Goal: Information Seeking & Learning: Learn about a topic

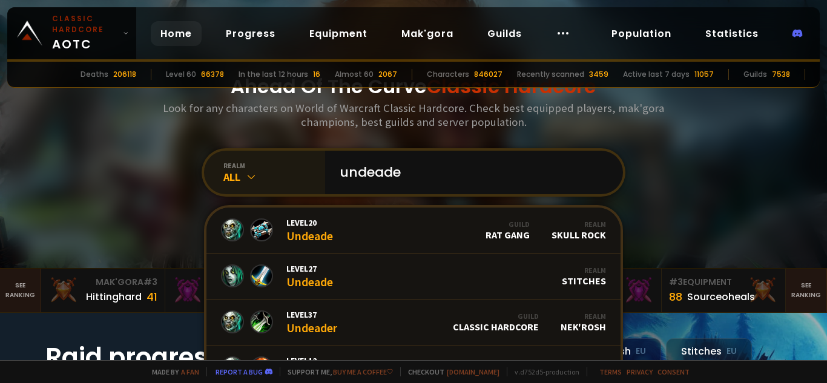
click at [247, 175] on icon at bounding box center [251, 177] width 12 height 12
click at [245, 176] on icon at bounding box center [251, 177] width 12 height 12
click at [393, 173] on input "undeade" at bounding box center [471, 173] width 276 height 44
drag, startPoint x: 425, startPoint y: 169, endPoint x: 336, endPoint y: 168, distance: 88.4
click at [336, 168] on input "undeade" at bounding box center [471, 173] width 276 height 44
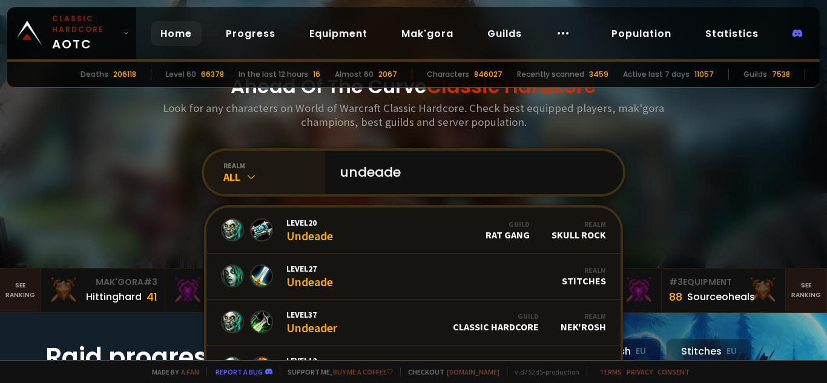
click at [245, 175] on icon at bounding box center [251, 177] width 12 height 12
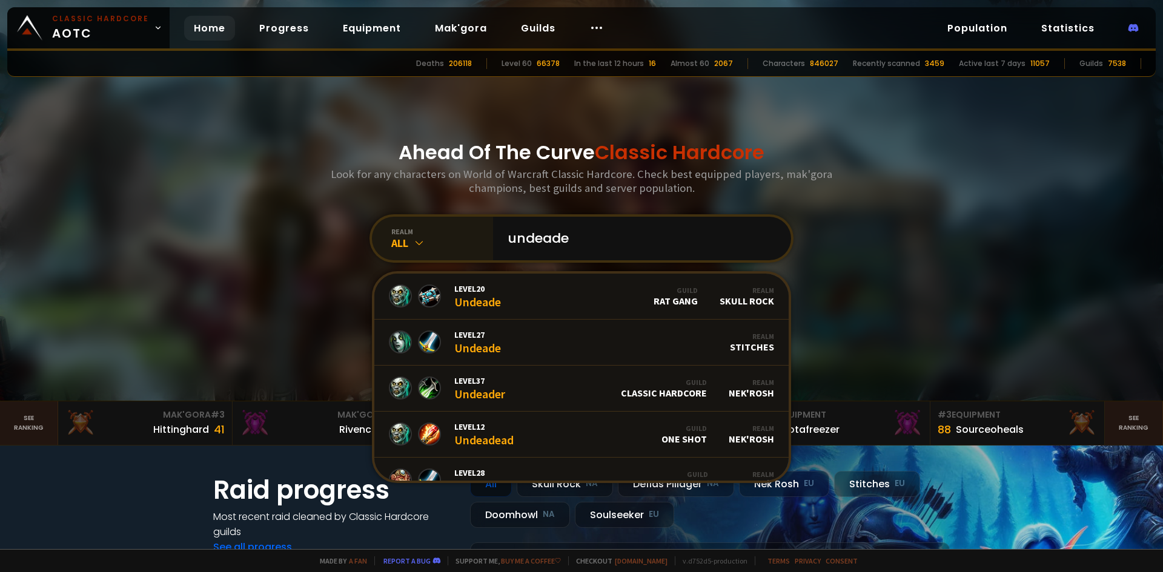
click at [400, 245] on div "All" at bounding box center [442, 243] width 102 height 14
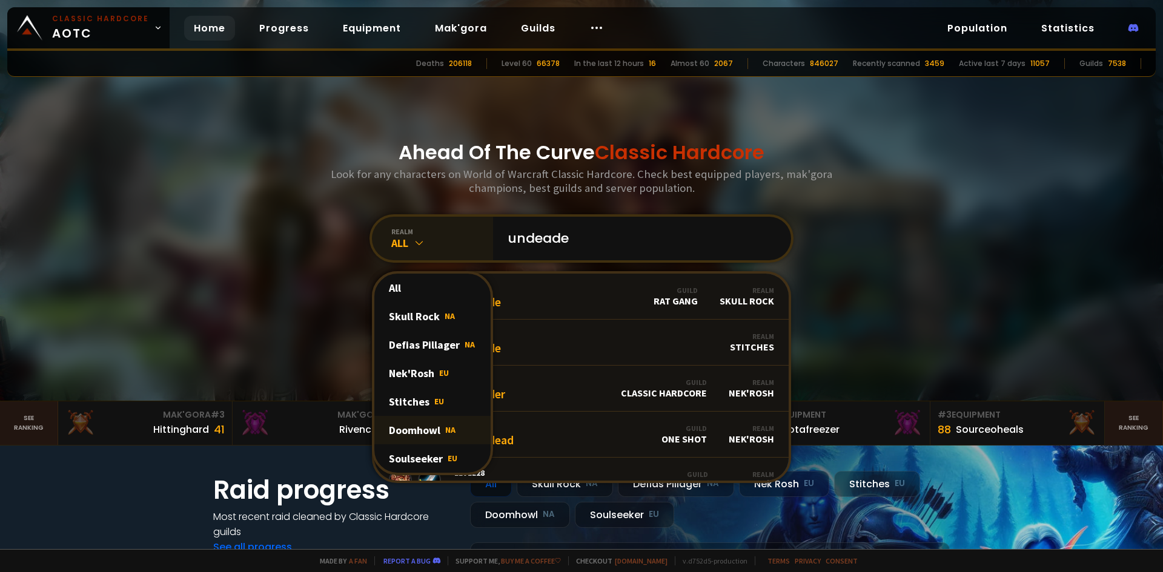
click at [408, 383] on div "Doomhowl NA" at bounding box center [432, 430] width 116 height 28
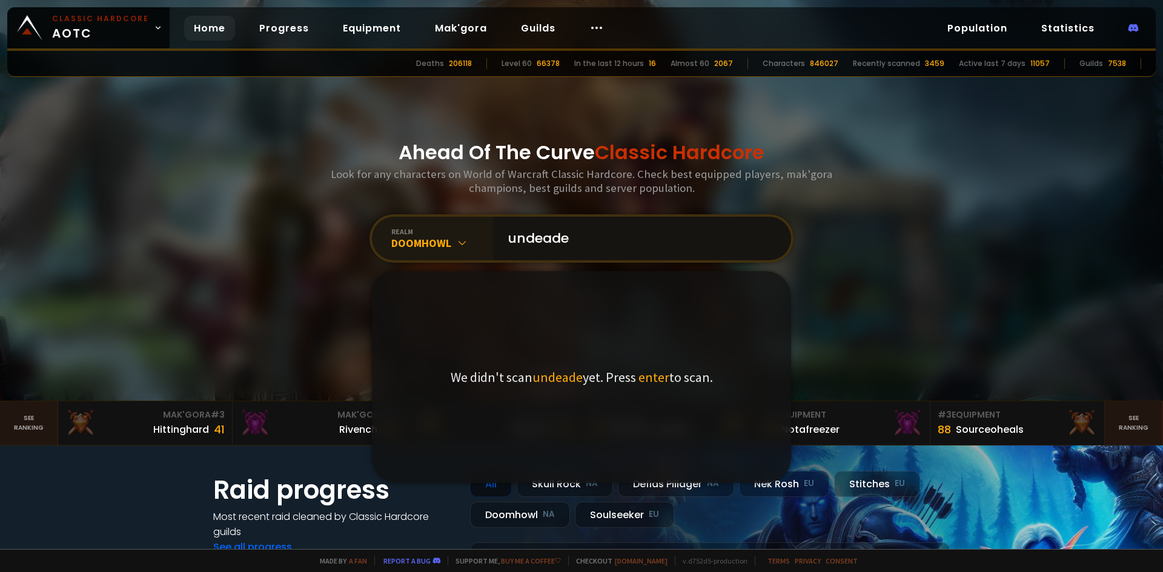
click at [588, 242] on input "undeade" at bounding box center [638, 239] width 276 height 44
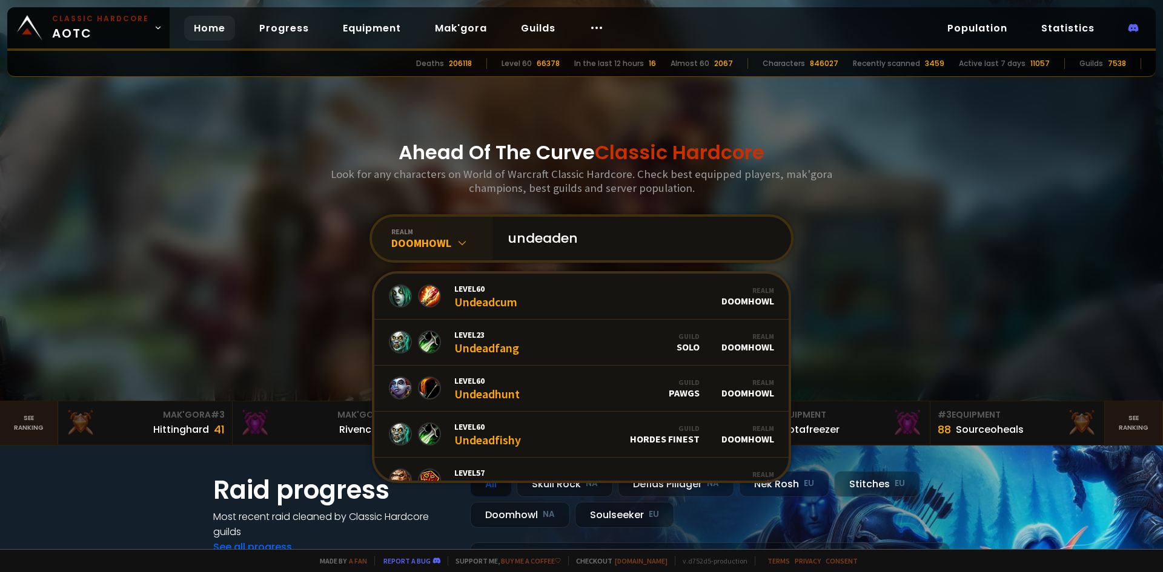
type input "undeadend"
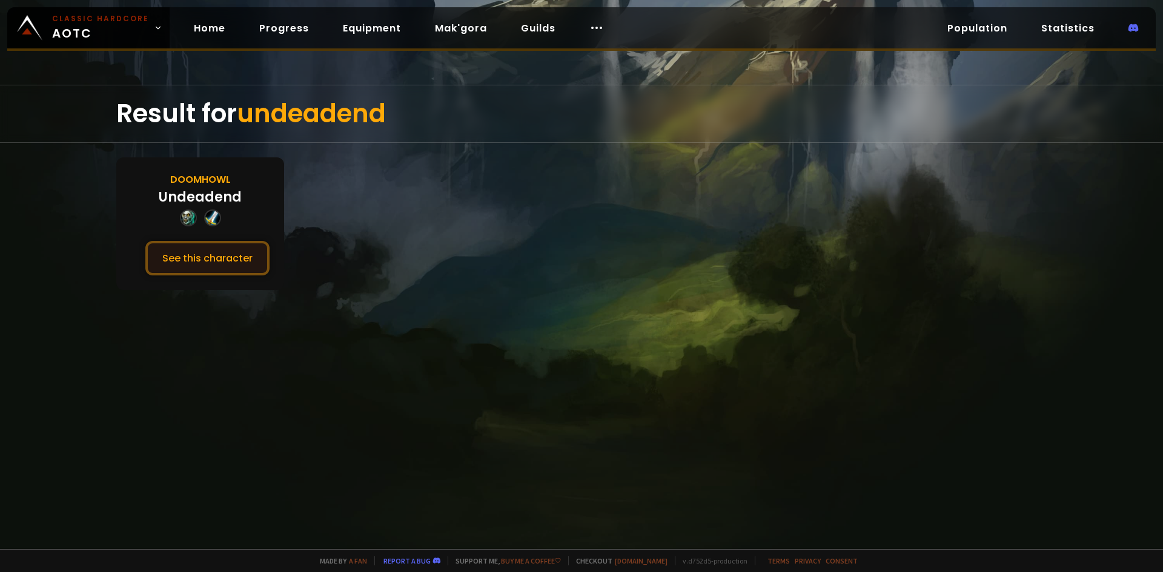
click at [196, 262] on button "See this character" at bounding box center [207, 258] width 124 height 35
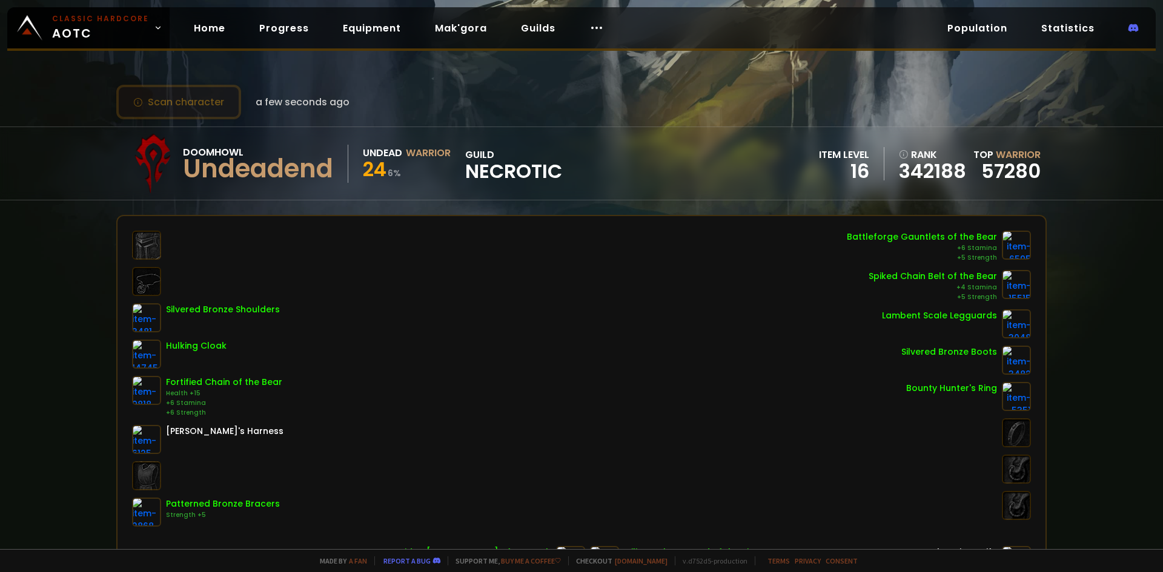
click at [192, 107] on button "Scan character" at bounding box center [178, 102] width 125 height 35
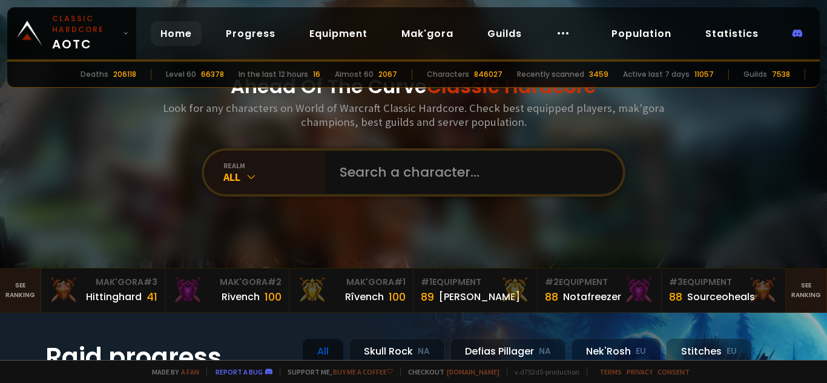
scroll to position [162, 0]
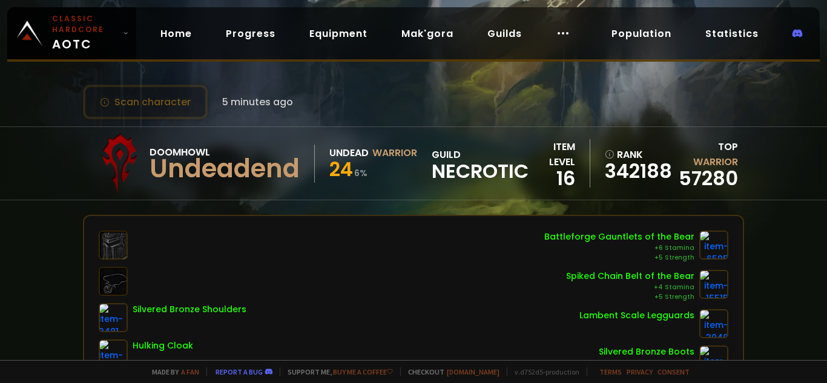
scroll to position [162, 0]
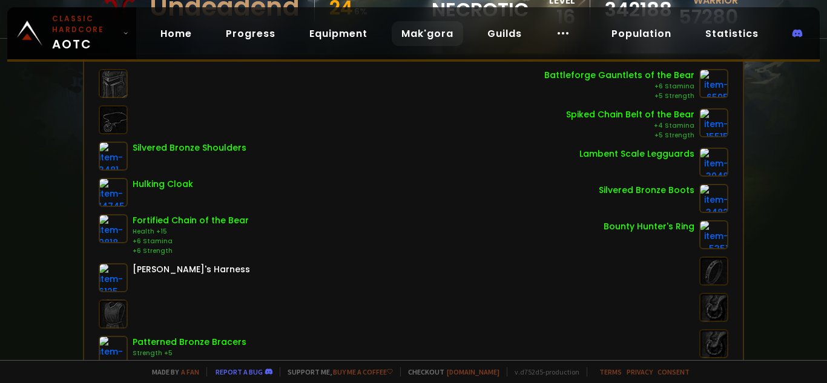
click at [416, 43] on link "Mak'gora" at bounding box center [427, 33] width 71 height 25
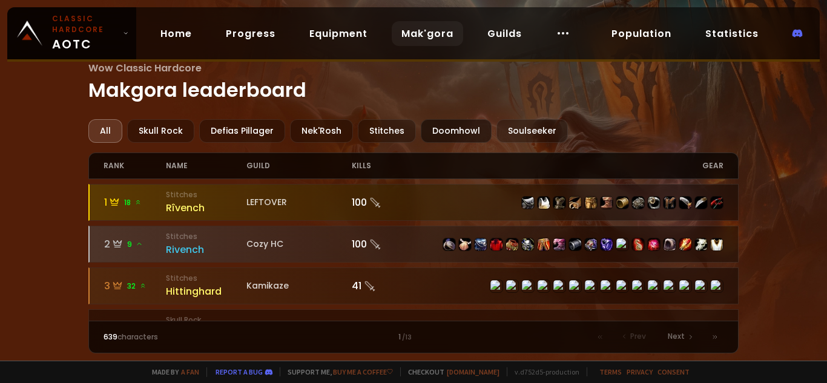
click at [439, 134] on div "Doomhowl" at bounding box center [456, 131] width 71 height 24
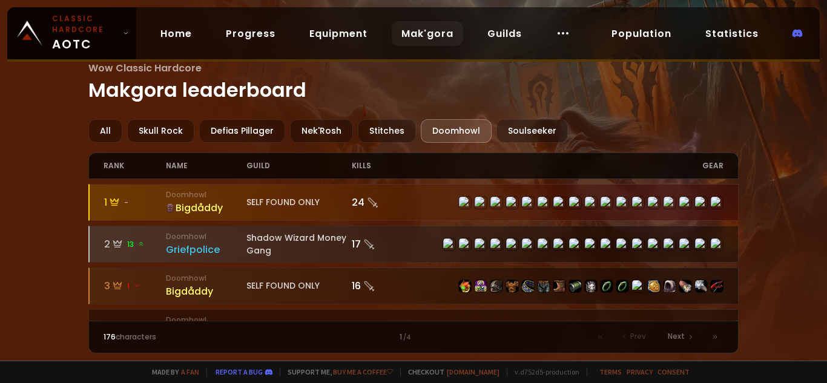
click at [754, 221] on div "Wow Classic Hardcore Makgora leaderboard All Skull Rock Defias Pillager Nek'Ros…" at bounding box center [413, 180] width 827 height 361
click at [226, 87] on h1 "Wow Classic Hardcore Makgora leaderboard" at bounding box center [413, 83] width 651 height 44
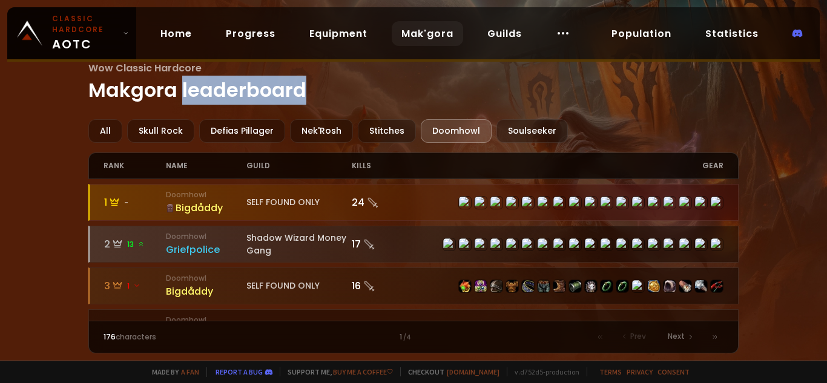
click at [226, 87] on h1 "Wow Classic Hardcore Makgora leaderboard" at bounding box center [413, 83] width 651 height 44
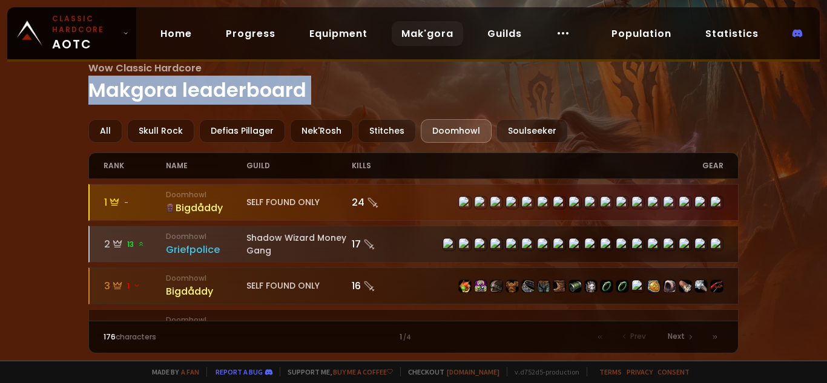
click at [226, 87] on h1 "Wow Classic Hardcore Makgora leaderboard" at bounding box center [413, 83] width 651 height 44
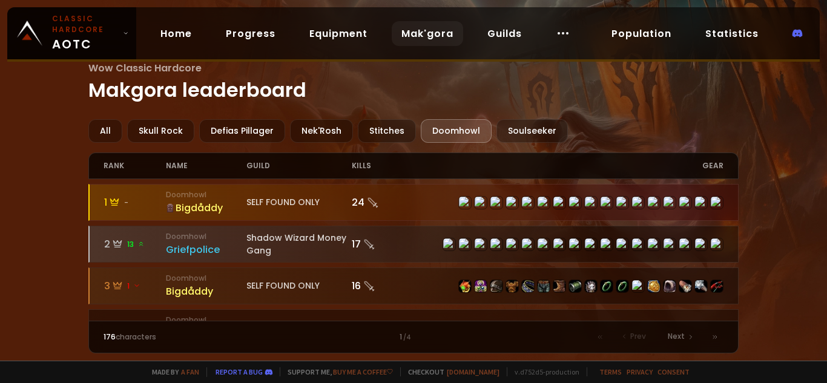
click at [231, 97] on h1 "Wow Classic Hardcore Makgora leaderboard" at bounding box center [413, 83] width 651 height 44
click at [240, 94] on h1 "Wow Classic Hardcore Makgora leaderboard" at bounding box center [413, 83] width 651 height 44
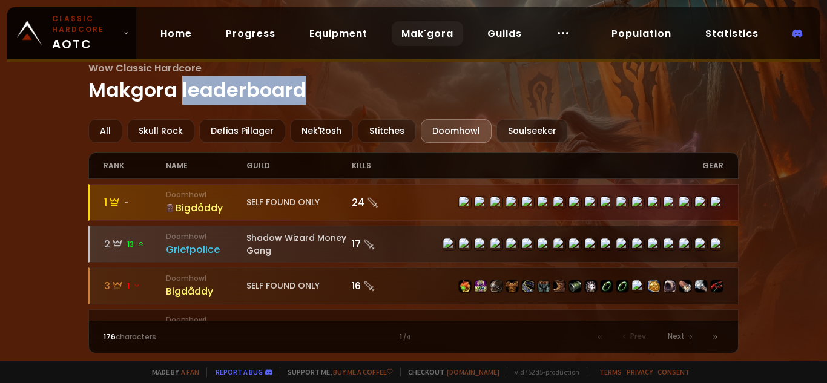
click at [240, 94] on h1 "Wow Classic Hardcore Makgora leaderboard" at bounding box center [413, 83] width 651 height 44
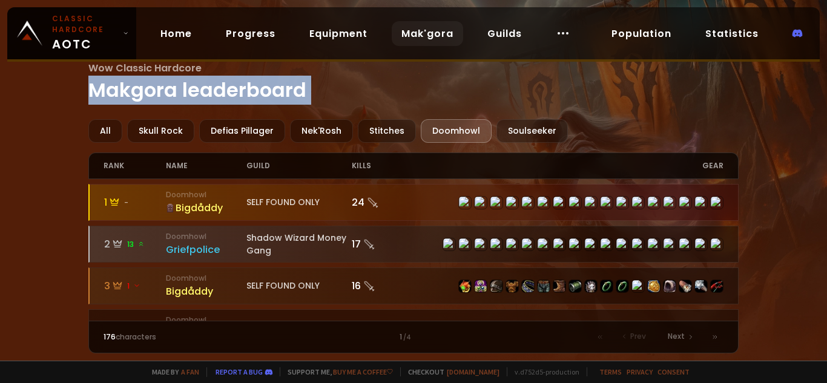
click at [240, 94] on h1 "Wow Classic Hardcore Makgora leaderboard" at bounding box center [413, 83] width 651 height 44
click at [411, 111] on main "Wow Classic Hardcore Makgora leaderboard All Skull Rock Defias Pillager Nek'Ros…" at bounding box center [413, 207] width 651 height 293
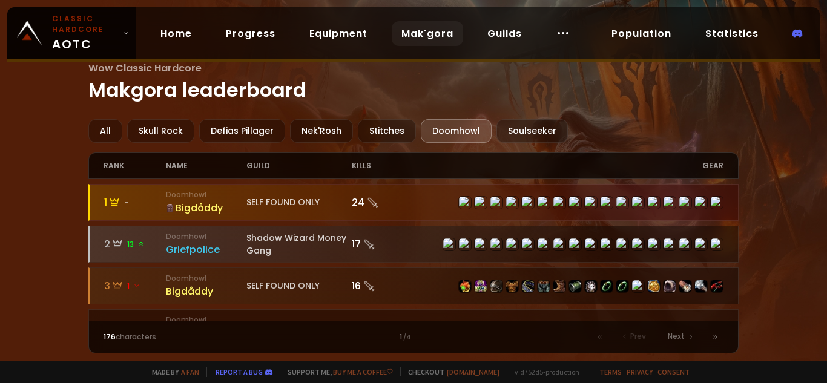
click at [59, 209] on div "Wow Classic Hardcore Makgora leaderboard All Skull Rock Defias Pillager Nek'Ros…" at bounding box center [413, 180] width 827 height 361
click at [17, 253] on div "Wow Classic Hardcore Makgora leaderboard All Skull Rock Defias Pillager Nek'Ros…" at bounding box center [413, 180] width 827 height 361
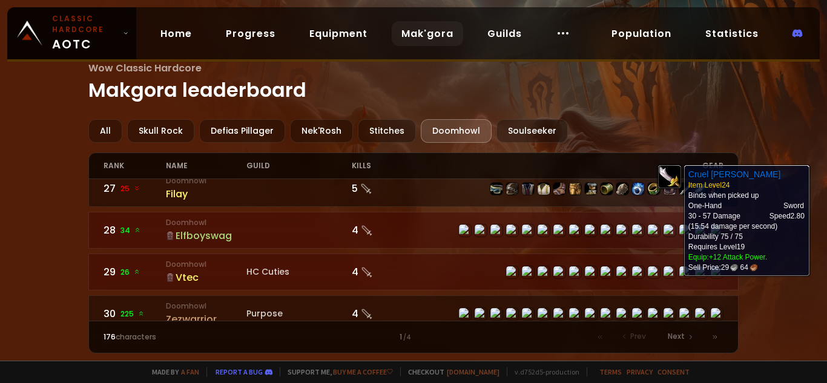
scroll to position [1292, 0]
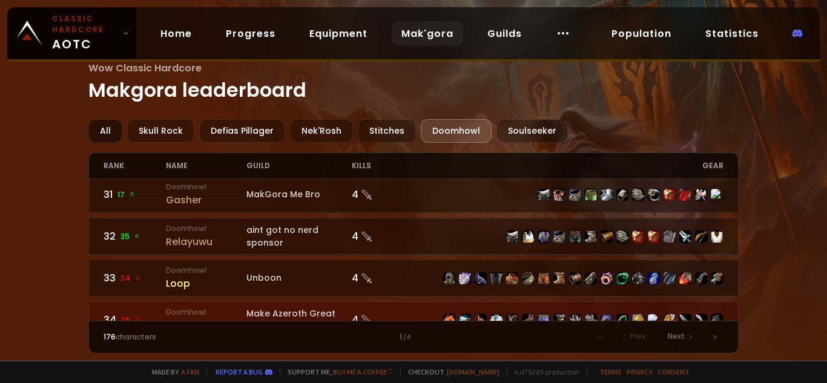
click at [102, 131] on div "All" at bounding box center [105, 131] width 34 height 24
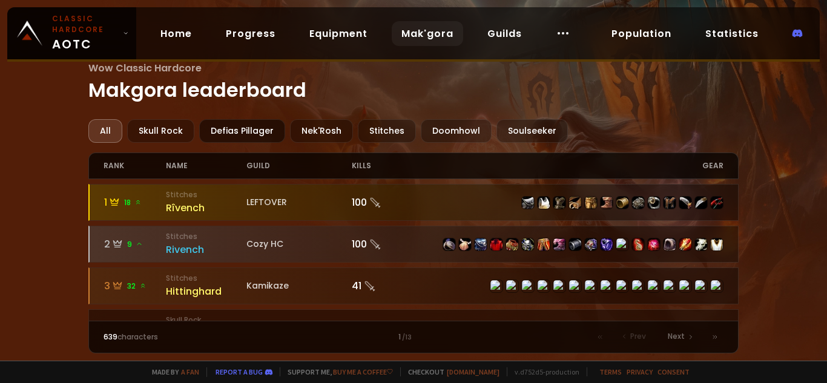
click at [211, 136] on div "Defias Pillager" at bounding box center [242, 131] width 86 height 24
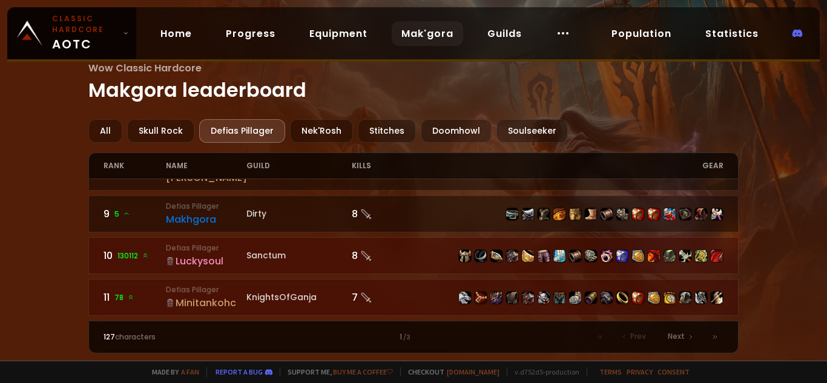
scroll to position [646, 0]
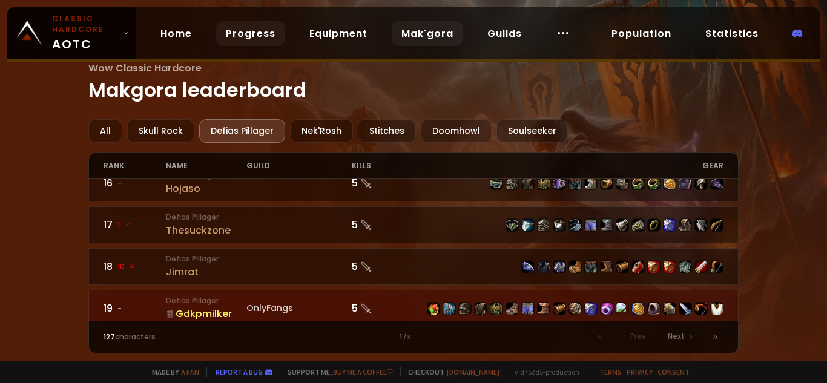
click at [256, 31] on link "Progress" at bounding box center [250, 33] width 69 height 25
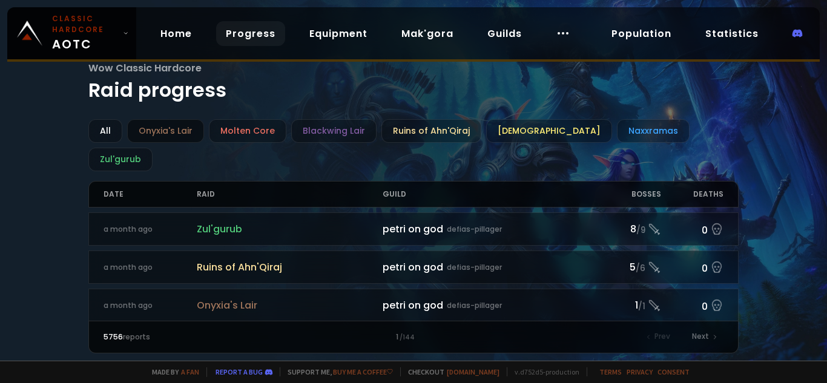
click at [165, 134] on div "Onyxia's Lair" at bounding box center [165, 131] width 77 height 24
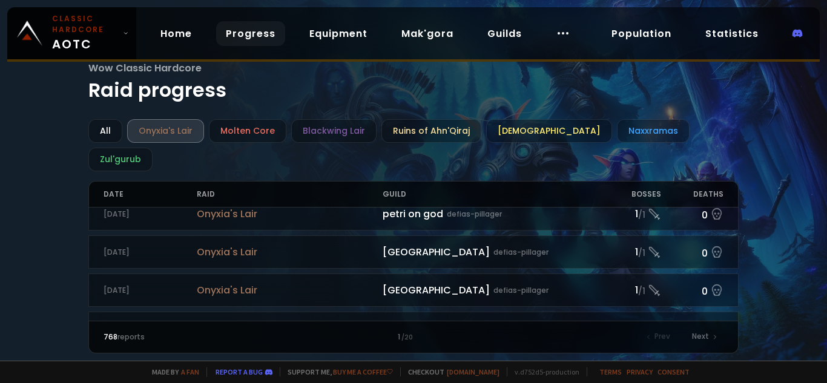
scroll to position [1131, 0]
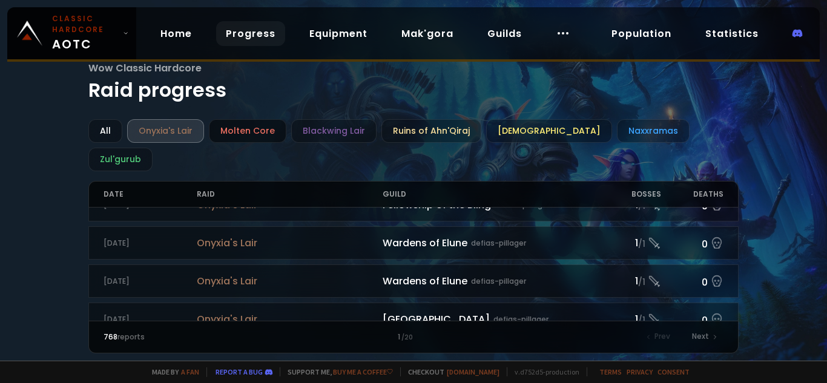
click at [244, 133] on div "Molten Core" at bounding box center [248, 131] width 78 height 24
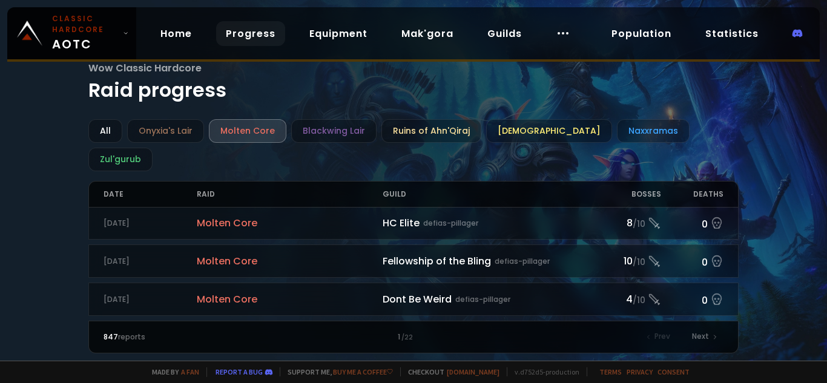
scroll to position [1292, 0]
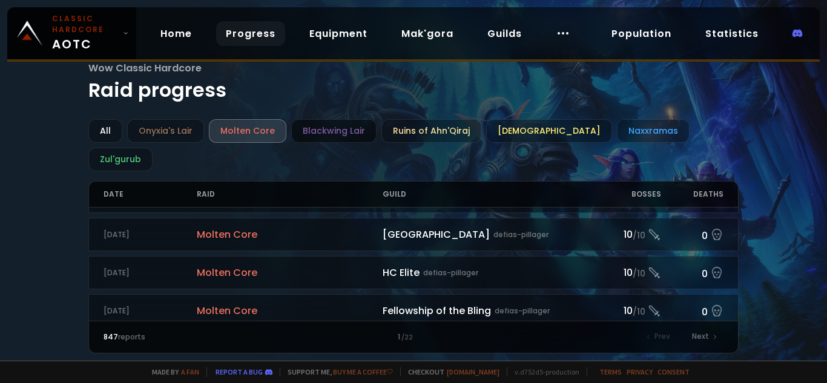
click at [313, 131] on div "Blackwing Lair" at bounding box center [333, 131] width 85 height 24
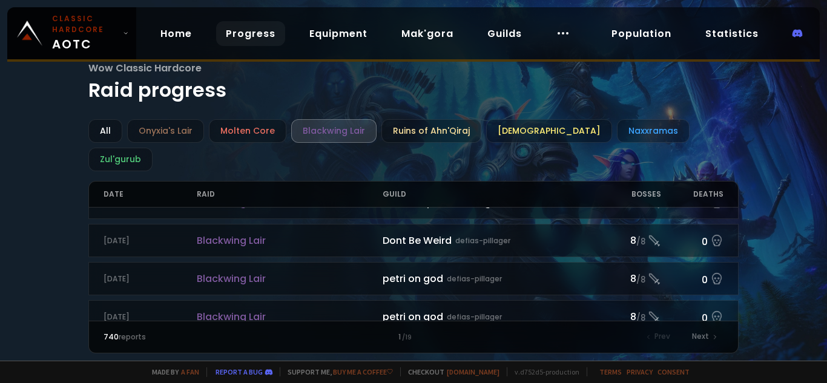
scroll to position [807, 0]
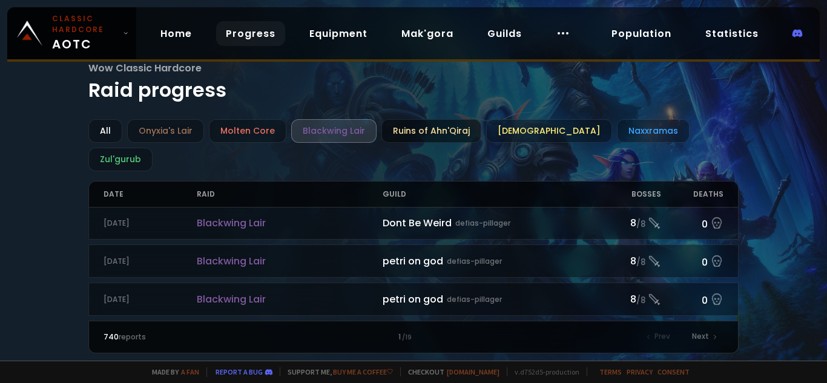
click at [390, 138] on div "Ruins of Ahn'Qiraj" at bounding box center [432, 131] width 100 height 24
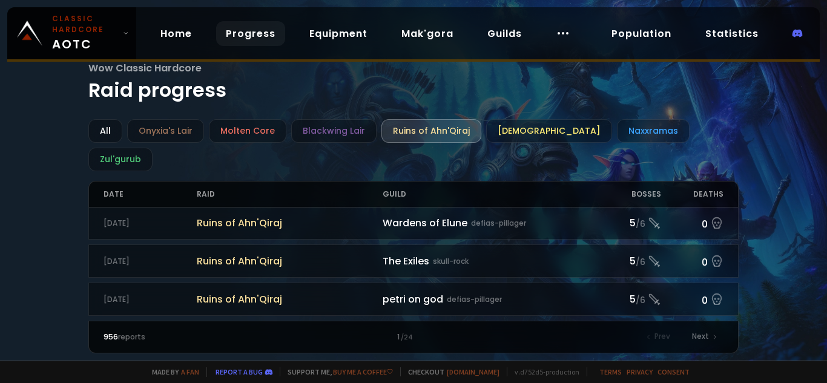
scroll to position [646, 0]
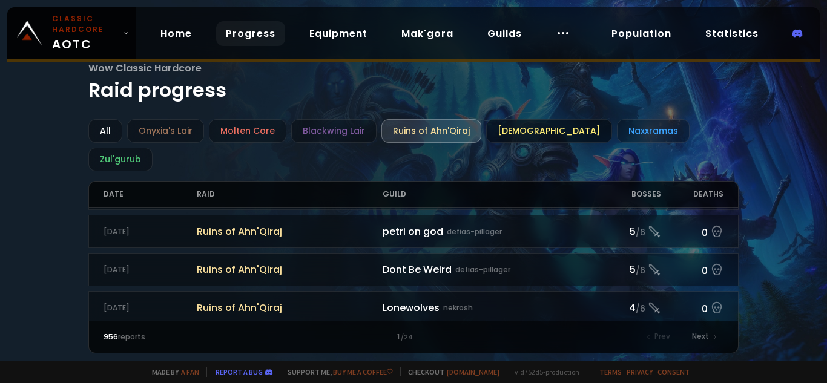
click at [522, 130] on div "Ahn'Qiraj Temple" at bounding box center [549, 131] width 126 height 24
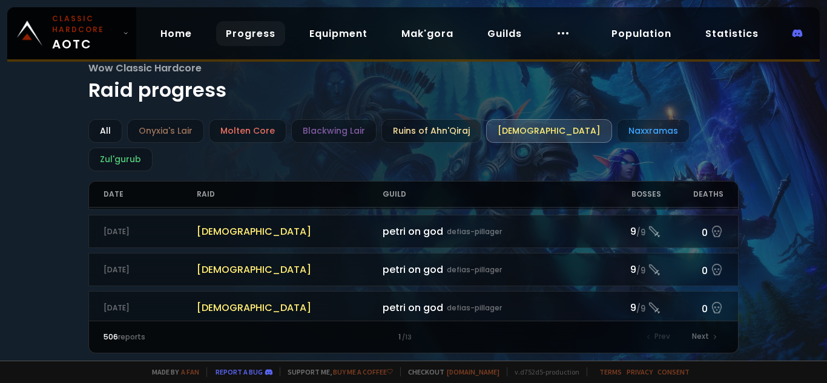
scroll to position [969, 0]
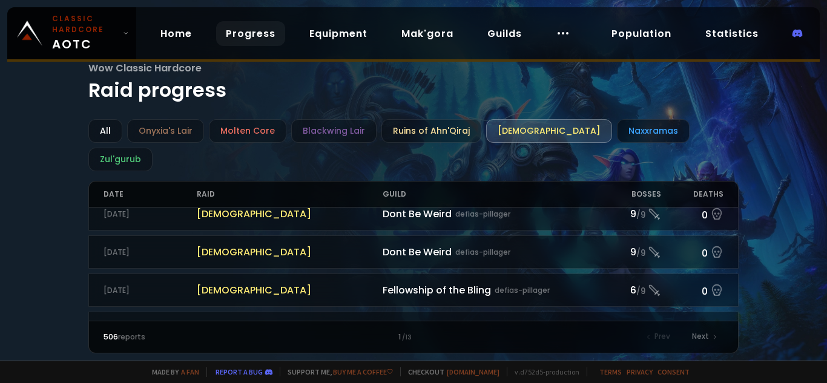
click at [617, 127] on div "Naxxramas" at bounding box center [653, 131] width 73 height 24
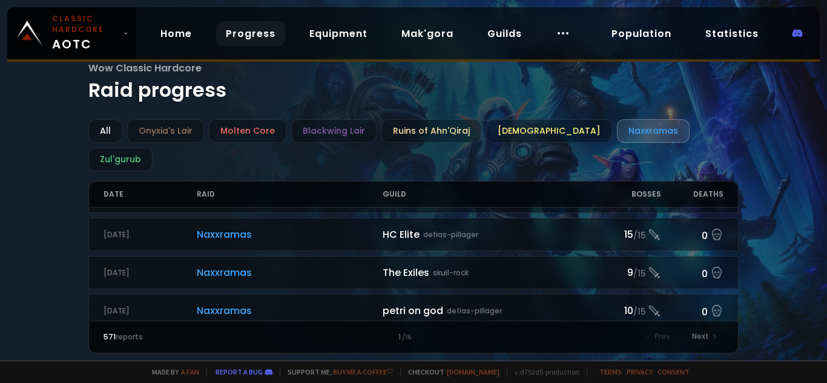
scroll to position [1390, 0]
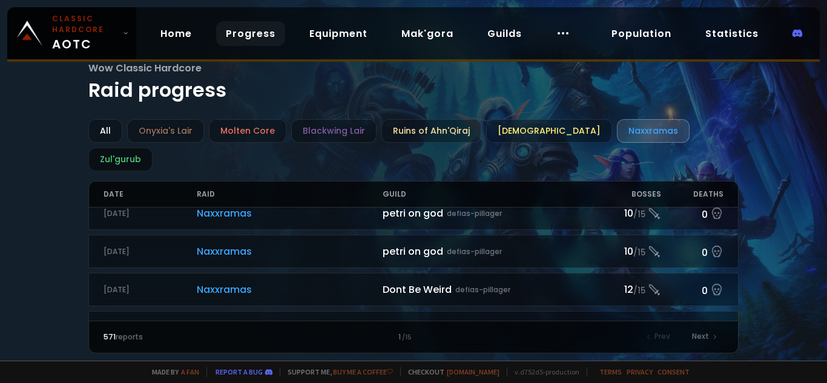
click at [153, 148] on div "Zul'gurub" at bounding box center [120, 160] width 64 height 24
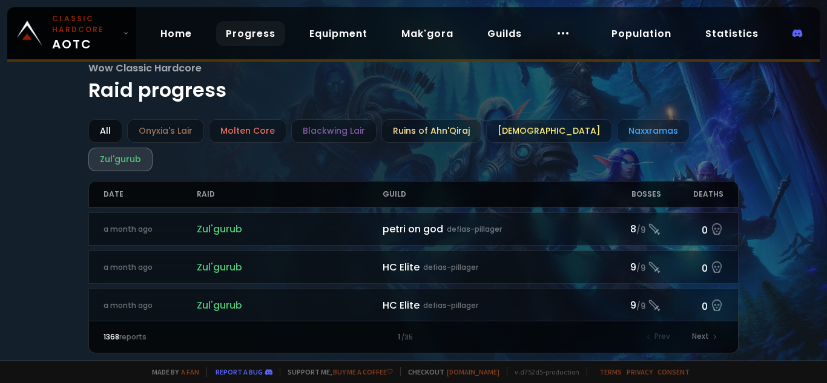
click at [98, 129] on div "All" at bounding box center [105, 131] width 34 height 24
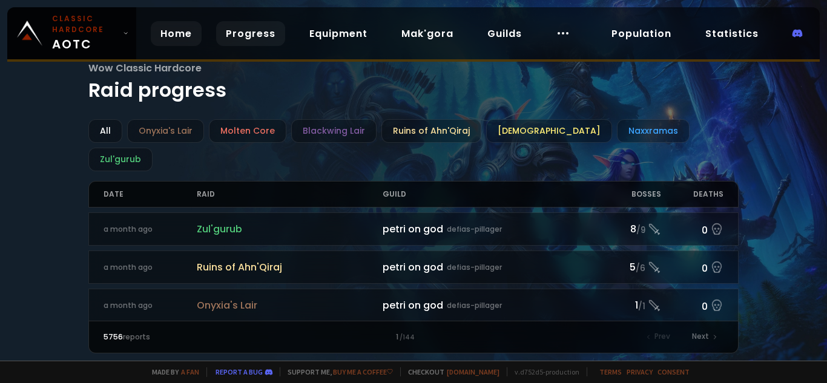
click at [198, 36] on link "Home" at bounding box center [176, 33] width 51 height 25
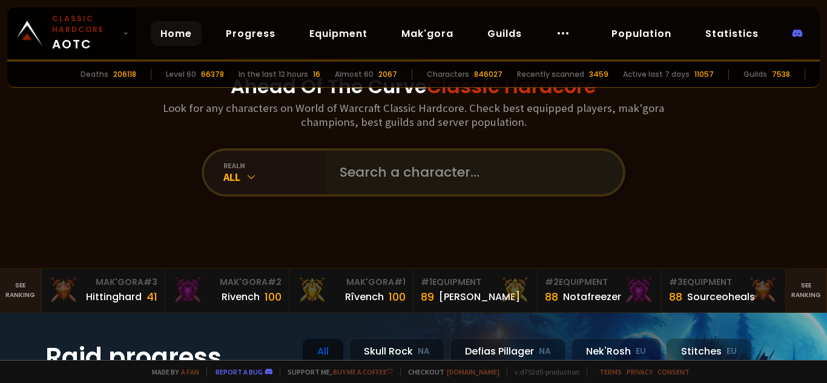
scroll to position [162, 0]
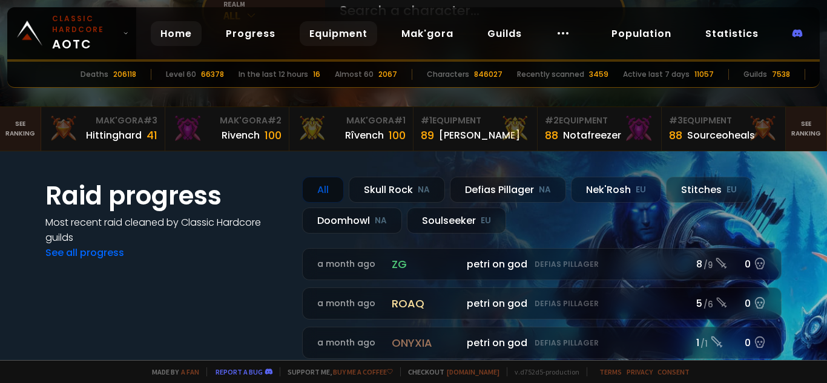
click at [354, 27] on link "Equipment" at bounding box center [339, 33] width 78 height 25
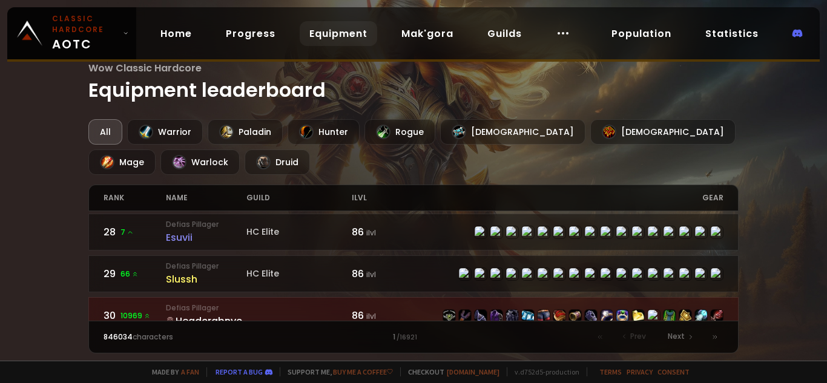
scroll to position [1292, 0]
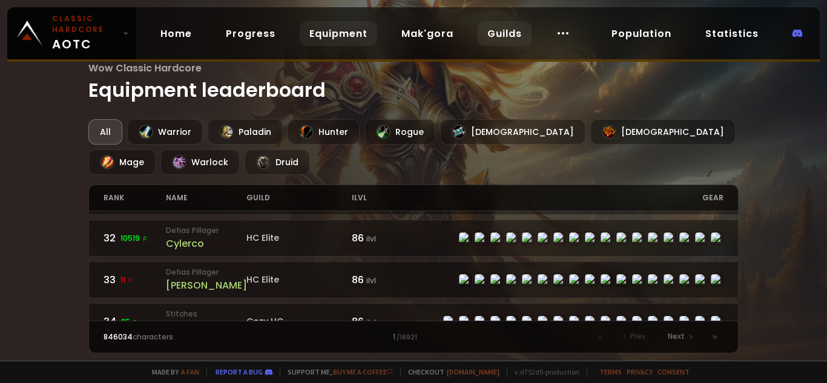
click at [500, 21] on link "Guilds" at bounding box center [505, 33] width 54 height 25
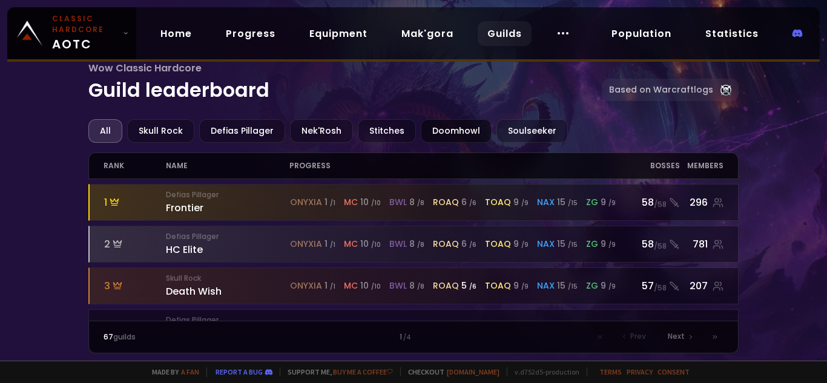
click at [462, 122] on div "Doomhowl" at bounding box center [456, 131] width 71 height 24
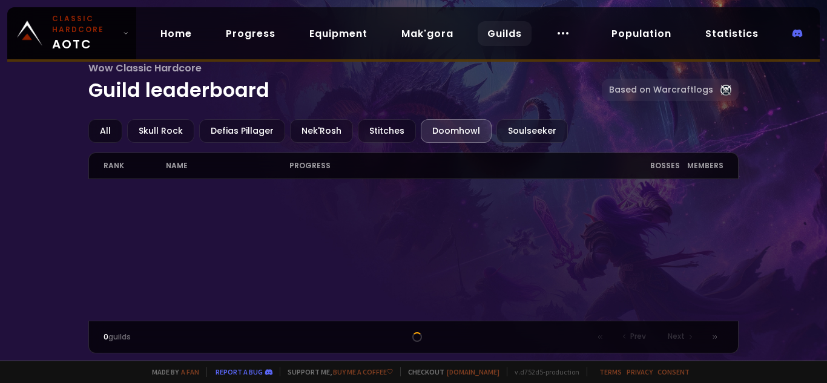
click at [104, 125] on div "All" at bounding box center [105, 131] width 34 height 24
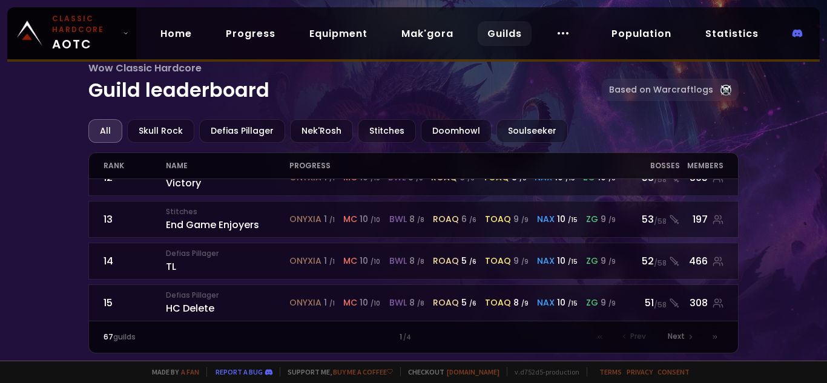
scroll to position [646, 0]
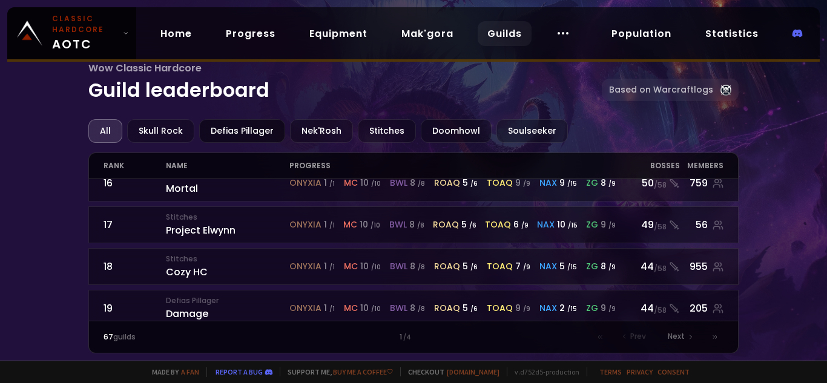
click at [257, 131] on div "Defias Pillager" at bounding box center [242, 131] width 86 height 24
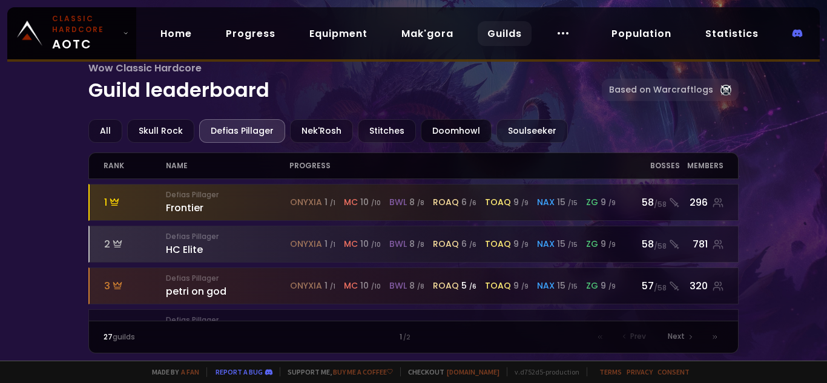
click at [438, 137] on div "Doomhowl" at bounding box center [456, 131] width 71 height 24
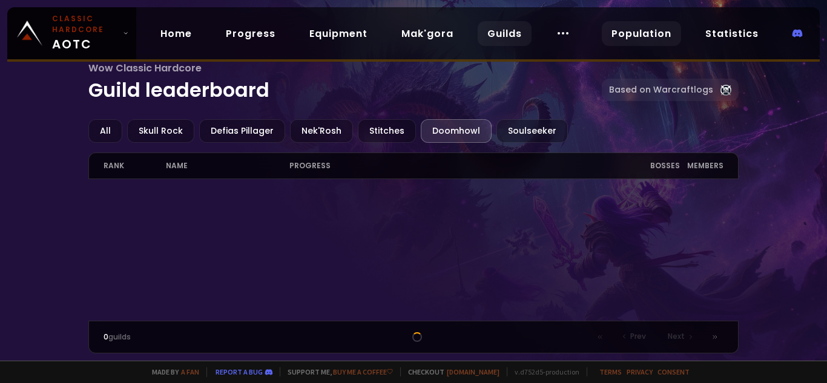
click at [645, 33] on link "Population" at bounding box center [641, 33] width 79 height 25
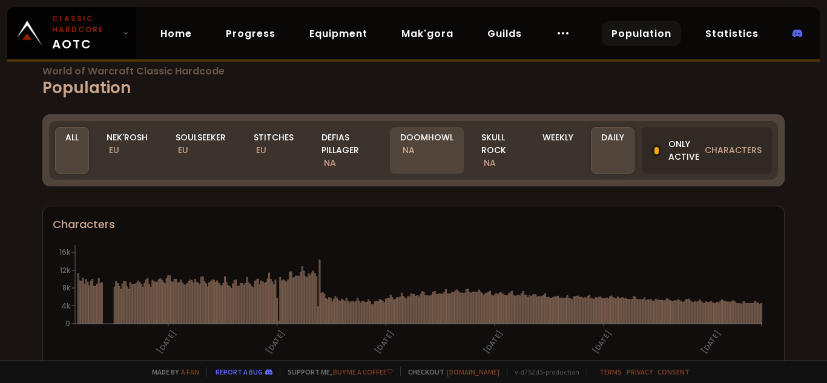
click at [441, 139] on div "Doomhowl NA" at bounding box center [427, 150] width 74 height 47
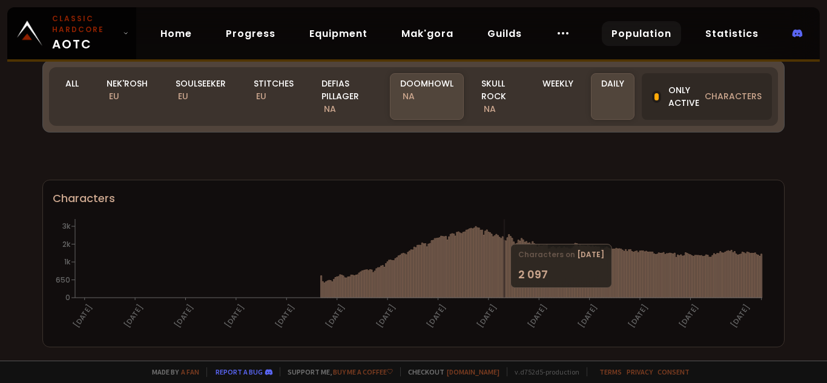
scroll to position [162, 0]
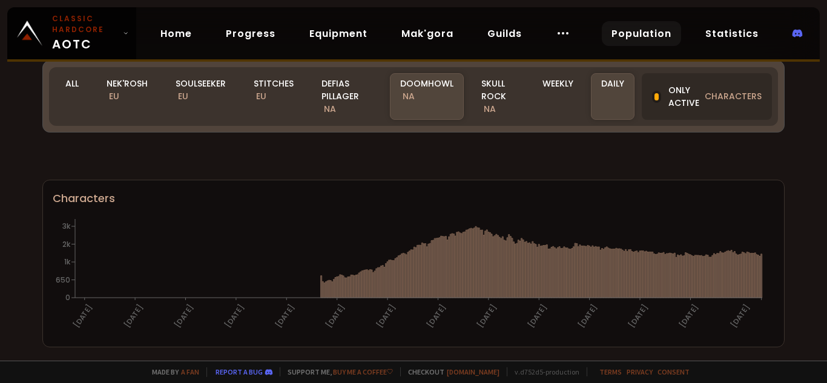
scroll to position [162, 0]
